Goal: Check status: Check status

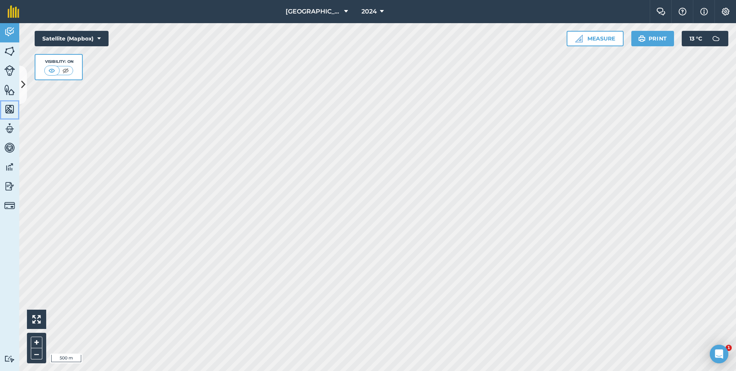
click at [12, 109] on img at bounding box center [9, 109] width 11 height 12
click at [26, 82] on button at bounding box center [23, 84] width 8 height 39
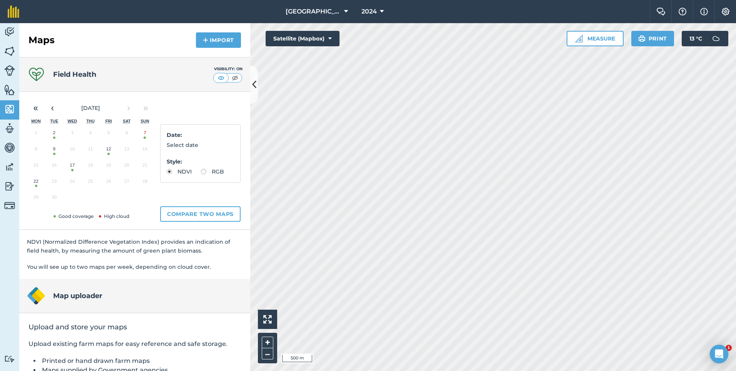
click at [37, 182] on button "22" at bounding box center [36, 183] width 18 height 16
click at [692, 42] on span "13 ° C" at bounding box center [696, 38] width 13 height 15
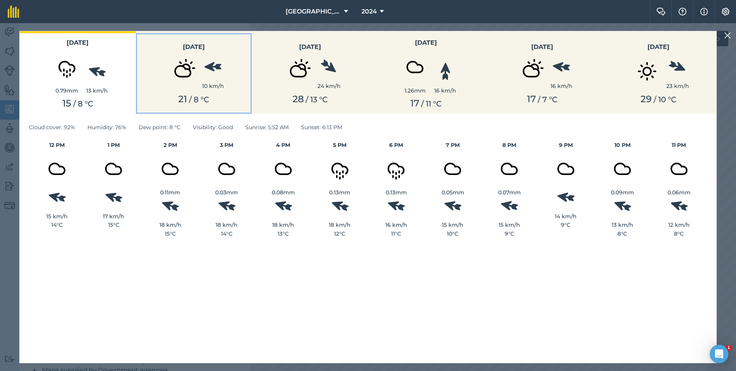
click at [190, 78] on img at bounding box center [183, 71] width 39 height 39
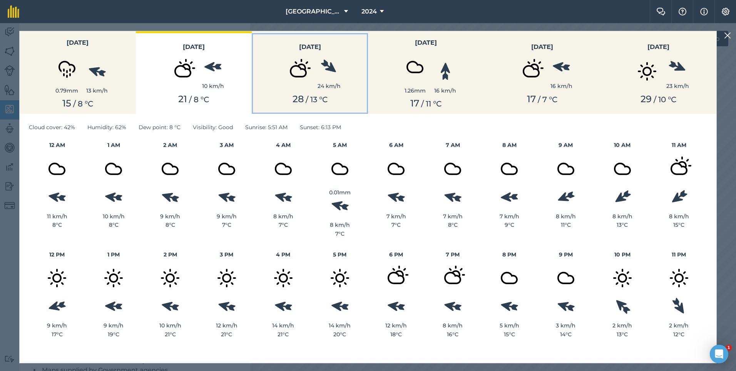
click at [322, 102] on div "28 / 13 ° C" at bounding box center [310, 99] width 107 height 11
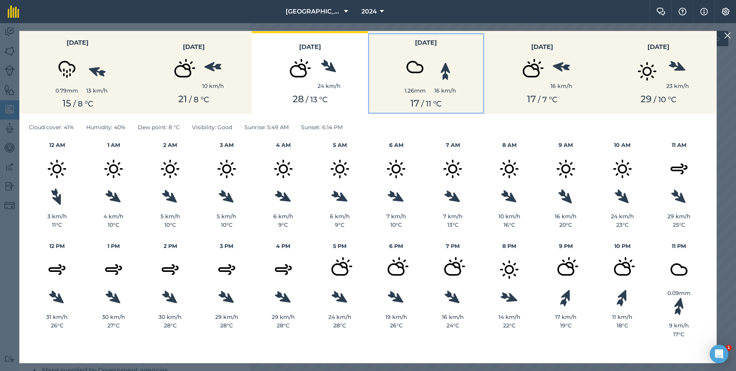
click at [426, 99] on span "11" at bounding box center [428, 103] width 5 height 9
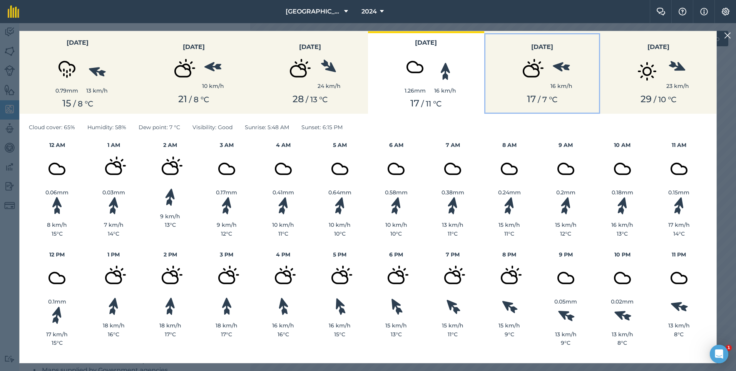
click at [538, 96] on div "17 / 7 ° C" at bounding box center [542, 99] width 107 height 11
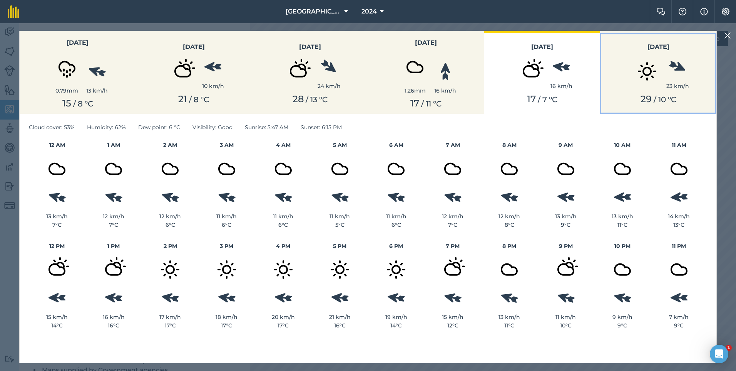
click at [631, 94] on div "29 / 10 ° C" at bounding box center [658, 99] width 107 height 11
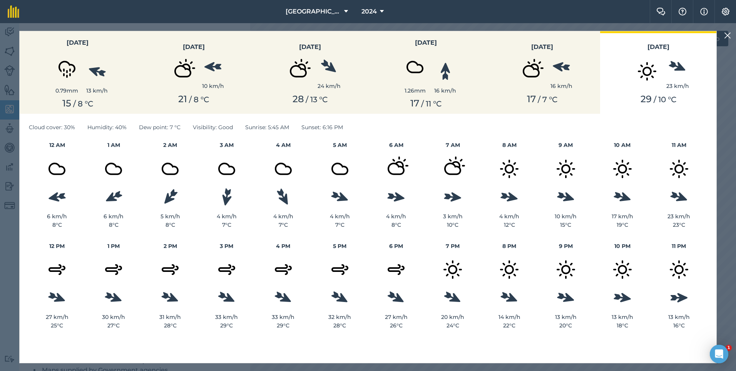
click at [729, 34] on img at bounding box center [728, 35] width 7 height 9
